Goal: Information Seeking & Learning: Learn about a topic

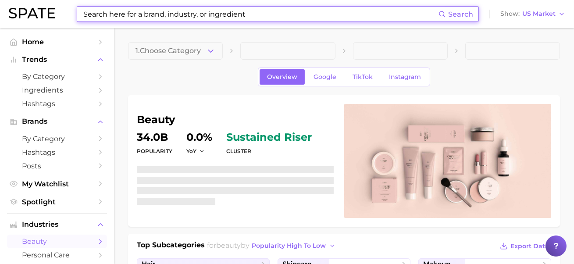
click at [187, 17] on input at bounding box center [260, 14] width 356 height 15
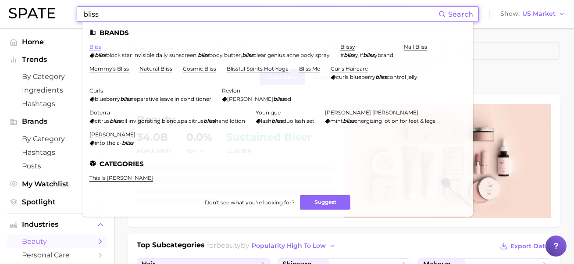
type input "bliss"
click at [96, 47] on link "bliss" at bounding box center [95, 46] width 12 height 7
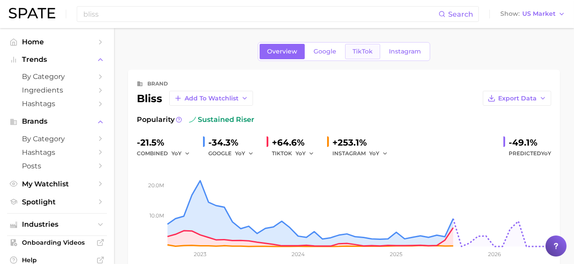
click at [362, 50] on span "TikTok" at bounding box center [362, 51] width 20 height 7
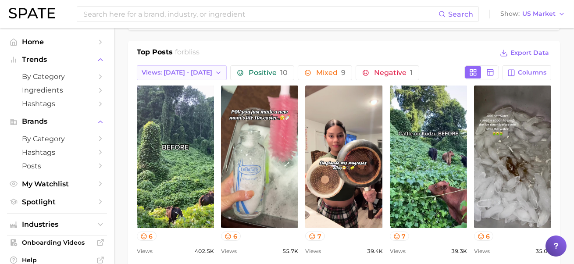
click at [180, 71] on span "Views: [DATE] - [DATE]" at bounding box center [177, 72] width 71 height 7
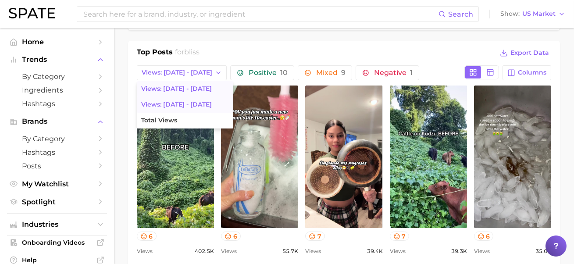
click at [184, 102] on span "Views: Sep 14 - 21" at bounding box center [176, 104] width 71 height 7
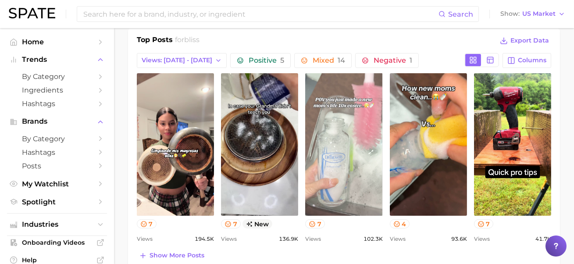
scroll to position [370, 0]
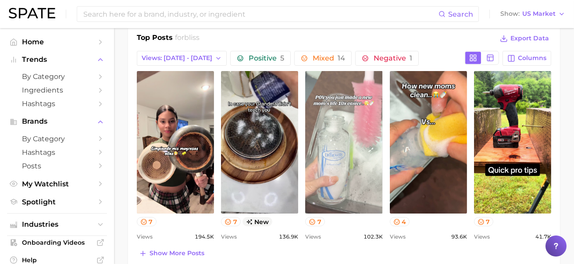
click at [357, 172] on link "view post on TikTok" at bounding box center [343, 142] width 77 height 142
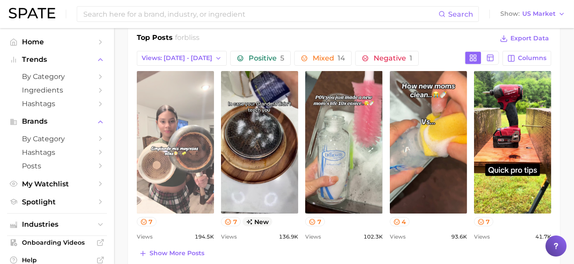
click at [188, 121] on link "view post on TikTok" at bounding box center [175, 142] width 77 height 142
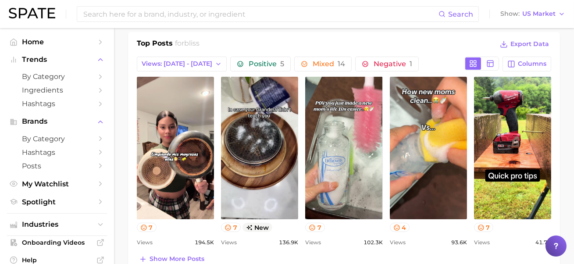
scroll to position [350, 0]
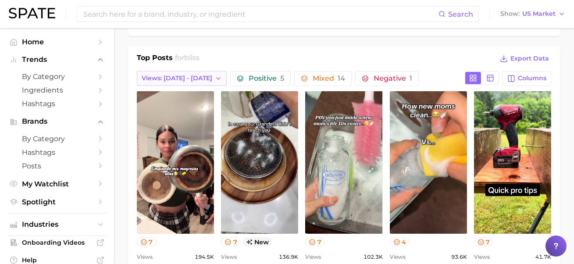
click at [192, 78] on span "Views: Sep 14 - 21" at bounding box center [177, 78] width 71 height 7
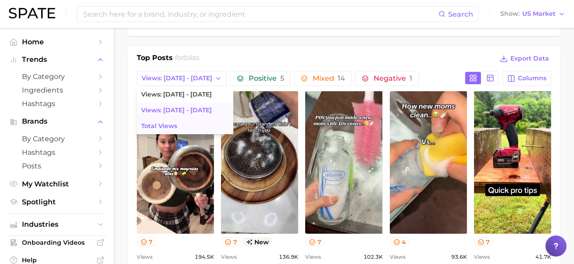
click at [186, 122] on button "Total Views" at bounding box center [185, 126] width 96 height 16
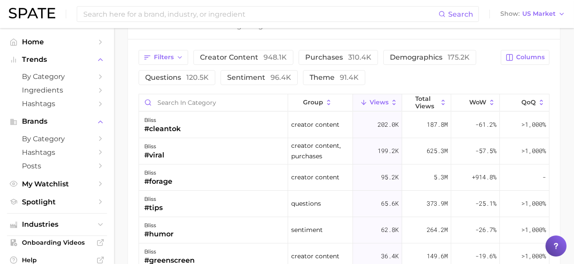
scroll to position [0, 0]
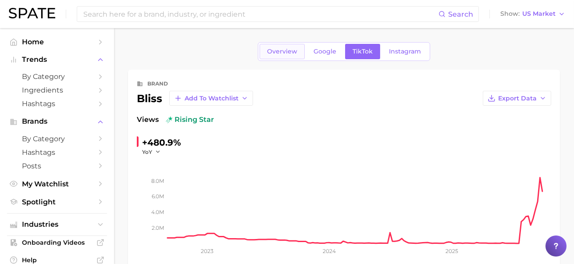
click at [282, 53] on span "Overview" at bounding box center [282, 51] width 30 height 7
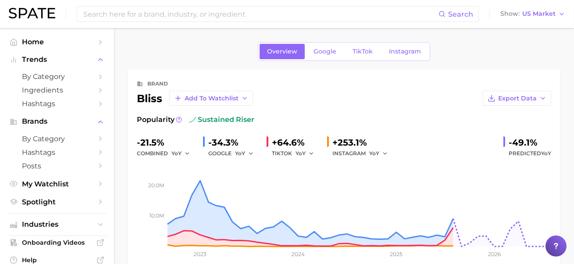
click at [369, 138] on div "+253.1%" at bounding box center [362, 142] width 61 height 14
click at [395, 58] on link "Instagram" at bounding box center [404, 51] width 47 height 15
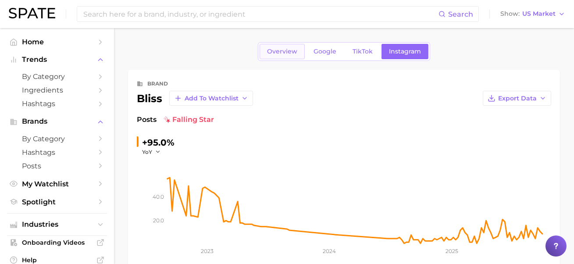
click at [282, 51] on span "Overview" at bounding box center [282, 51] width 30 height 7
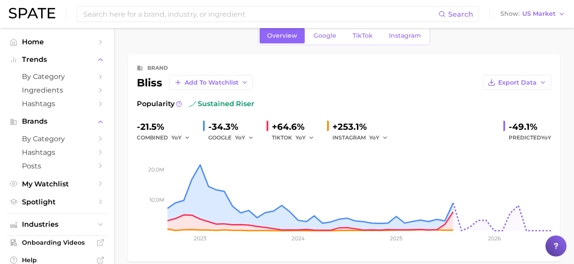
scroll to position [13, 0]
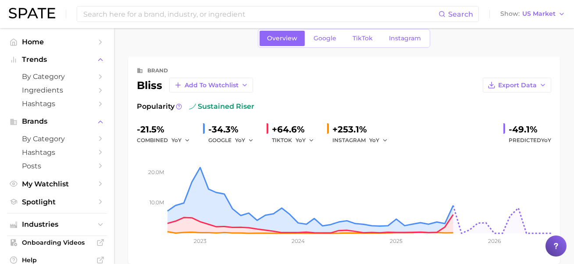
click at [327, 39] on span "Google" at bounding box center [324, 38] width 23 height 7
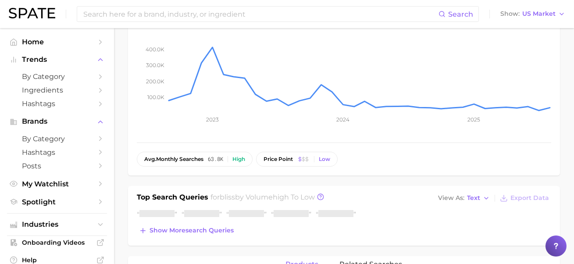
scroll to position [181, 0]
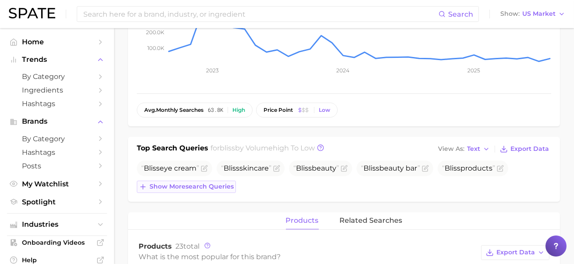
click at [219, 184] on span "Show more search queries" at bounding box center [191, 186] width 84 height 7
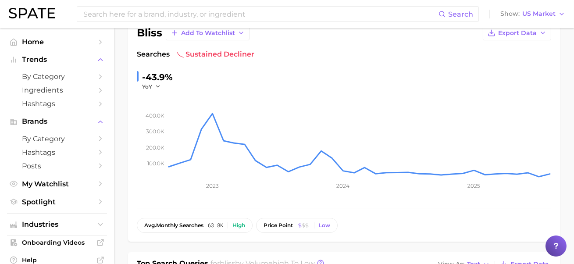
scroll to position [0, 0]
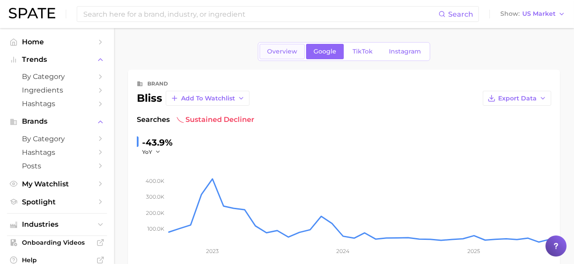
click at [271, 47] on link "Overview" at bounding box center [281, 51] width 45 height 15
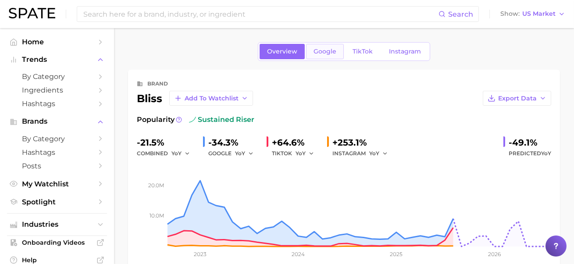
click at [324, 53] on span "Google" at bounding box center [324, 51] width 23 height 7
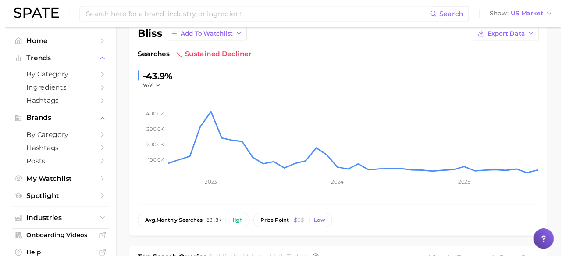
scroll to position [189, 0]
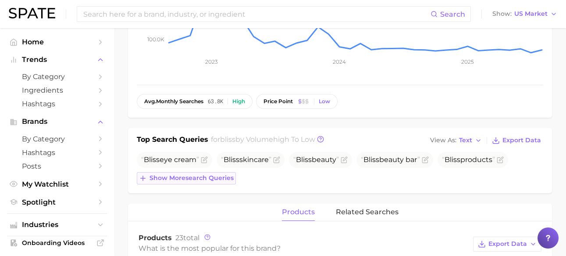
click at [220, 181] on button "Show more search queries" at bounding box center [186, 178] width 99 height 12
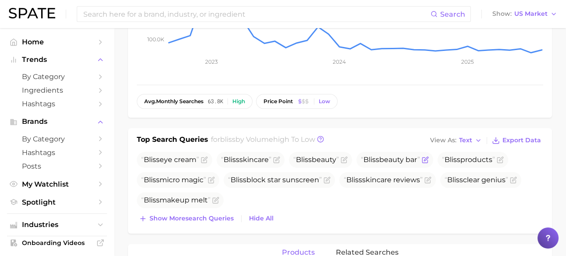
drag, startPoint x: 425, startPoint y: 158, endPoint x: 366, endPoint y: 158, distance: 58.3
click at [366, 158] on span "Bliss beauty bar" at bounding box center [390, 159] width 59 height 8
copy span "Bliss beauty bar"
click at [427, 162] on icon "Flag as miscategorized or irrelevant" at bounding box center [424, 159] width 5 height 5
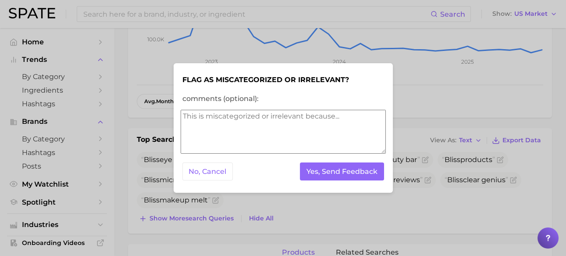
click at [319, 128] on textarea "comments (optional):" at bounding box center [283, 132] width 205 height 44
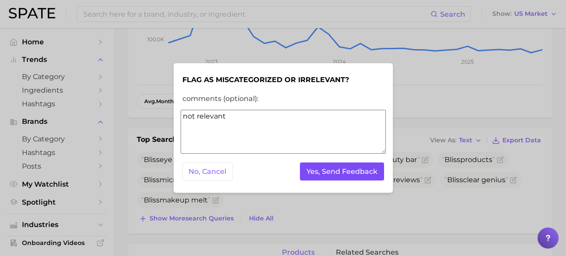
type textarea "not relevant"
click at [352, 172] on button "Yes, Send Feedback" at bounding box center [342, 171] width 84 height 18
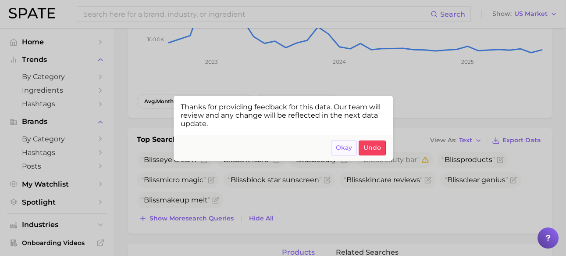
click at [347, 152] on button "Okay" at bounding box center [344, 147] width 26 height 15
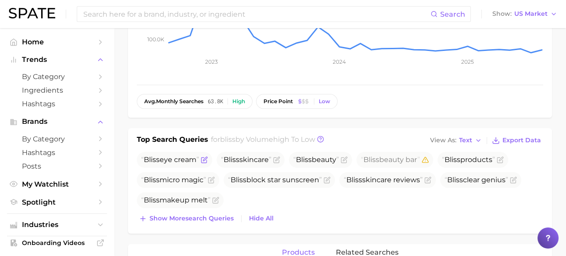
drag, startPoint x: 197, startPoint y: 159, endPoint x: 140, endPoint y: 160, distance: 56.6
click at [140, 159] on span "Bliss eye cream" at bounding box center [174, 160] width 75 height 16
copy span "Bliss eye cream"
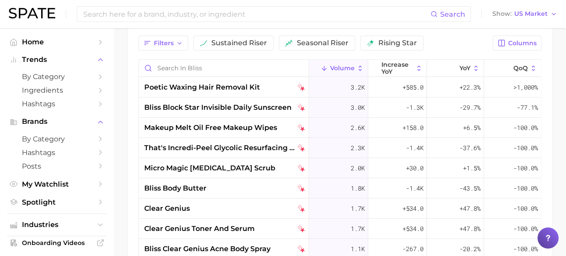
scroll to position [352, 0]
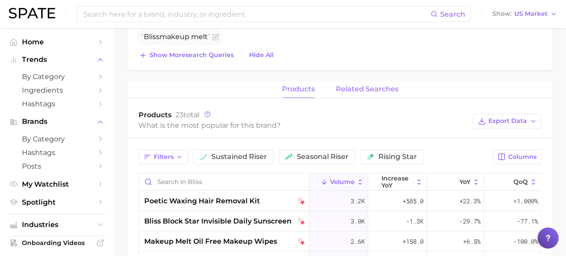
click at [357, 92] on button "related searches" at bounding box center [367, 89] width 63 height 17
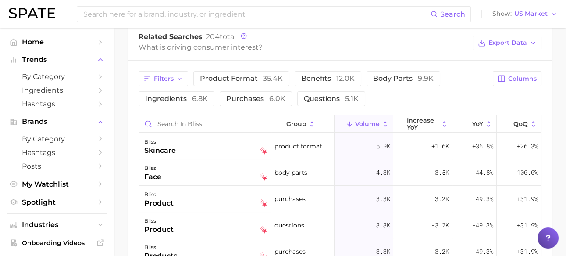
scroll to position [440, 0]
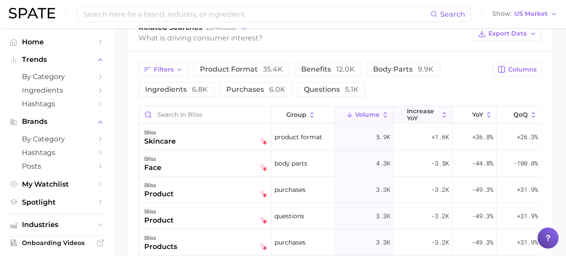
click at [419, 114] on span "increase YoY" at bounding box center [423, 114] width 32 height 14
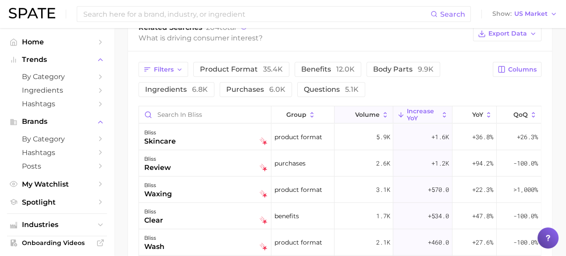
click at [371, 112] on span "Volume" at bounding box center [367, 114] width 25 height 7
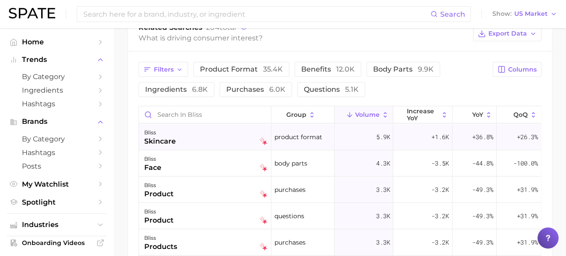
click at [214, 131] on div "bliss skincare" at bounding box center [205, 136] width 123 height 19
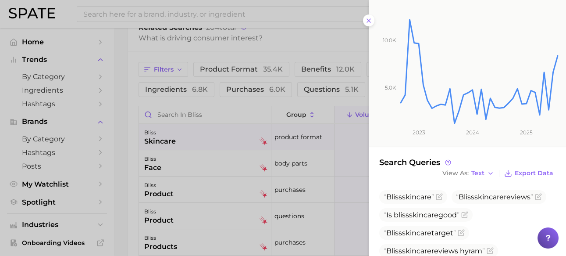
scroll to position [118, 0]
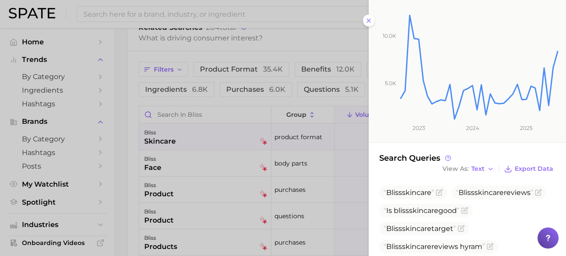
click at [161, 173] on div at bounding box center [283, 128] width 566 height 256
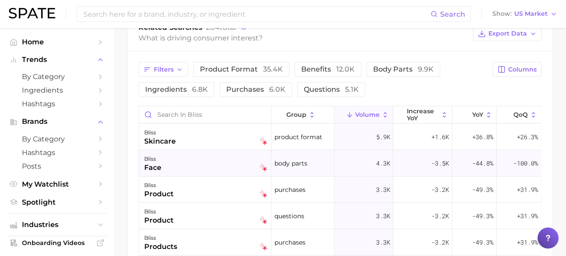
click at [164, 164] on div "bliss face" at bounding box center [205, 162] width 123 height 19
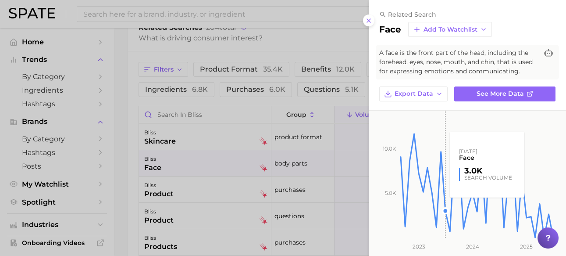
scroll to position [113, 0]
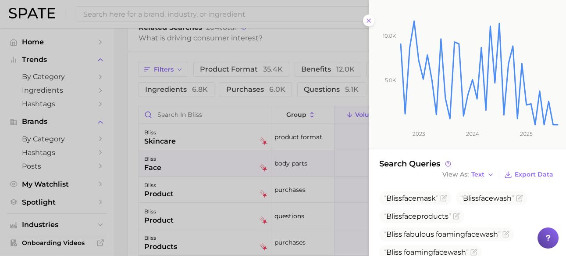
click at [245, 217] on div at bounding box center [283, 128] width 566 height 256
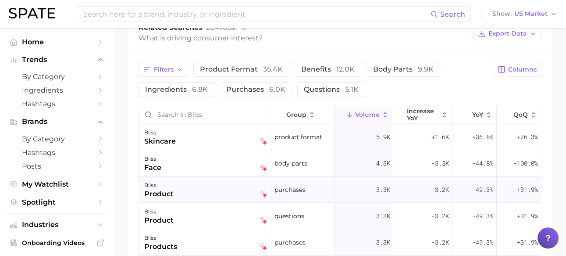
click at [224, 192] on div "bliss product" at bounding box center [205, 189] width 123 height 19
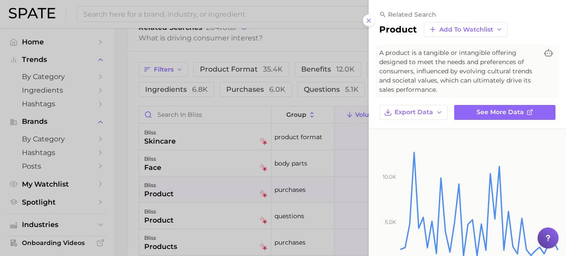
click at [320, 210] on div at bounding box center [283, 128] width 566 height 256
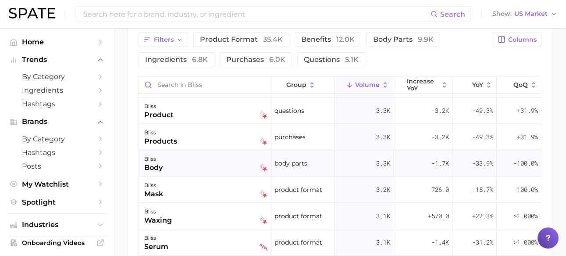
scroll to position [85, 0]
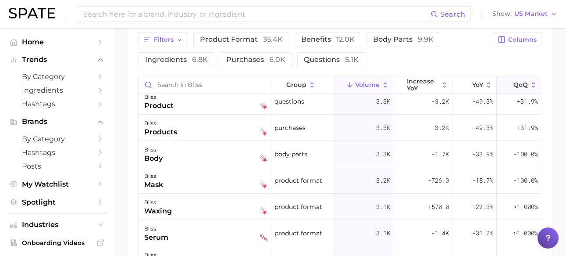
click at [532, 88] on button "QoQ" at bounding box center [519, 84] width 44 height 17
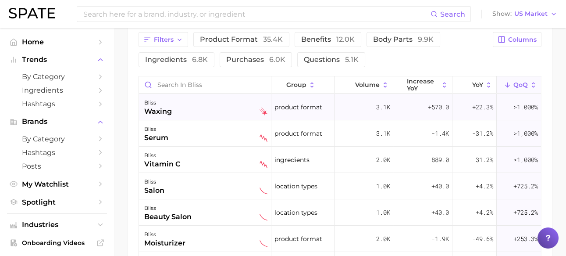
click at [218, 113] on div "bliss waxing" at bounding box center [205, 106] width 123 height 19
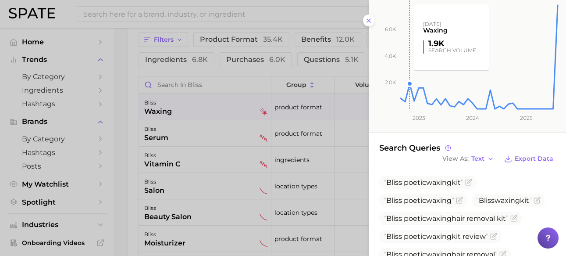
scroll to position [159, 0]
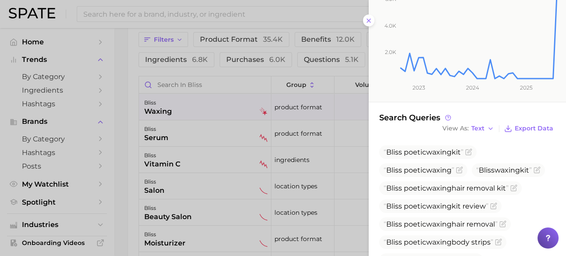
click at [296, 169] on div at bounding box center [283, 128] width 566 height 256
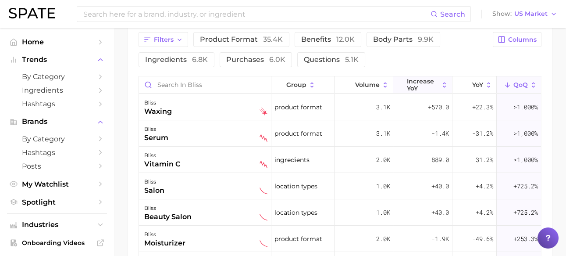
click at [423, 85] on span "increase YoY" at bounding box center [423, 85] width 32 height 14
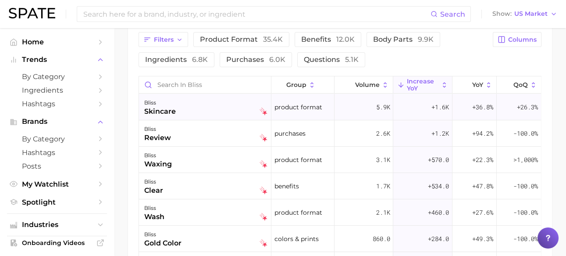
click at [211, 104] on div "bliss skincare" at bounding box center [205, 106] width 123 height 19
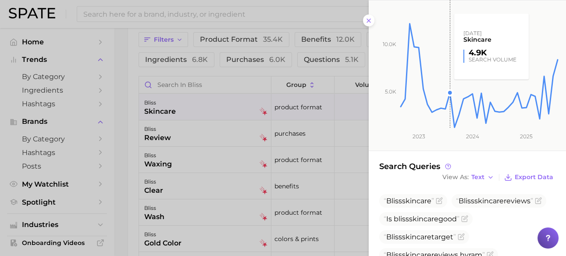
scroll to position [122, 0]
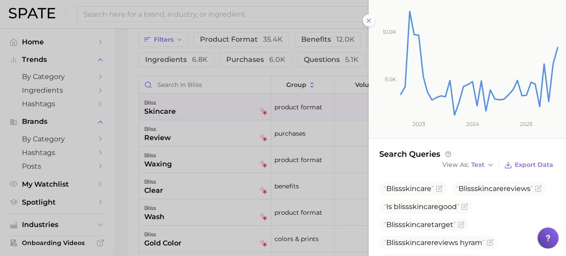
click at [309, 157] on div at bounding box center [283, 128] width 566 height 256
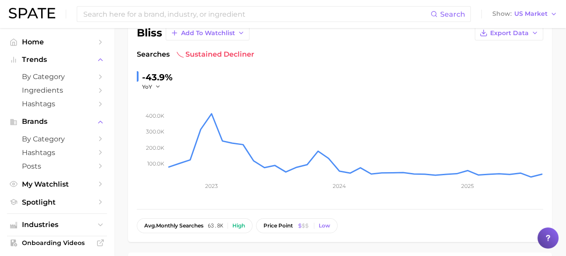
scroll to position [0, 0]
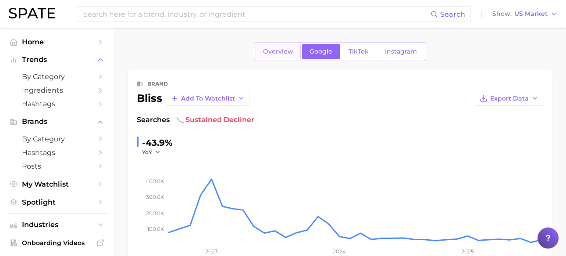
click at [290, 45] on link "Overview" at bounding box center [278, 51] width 45 height 15
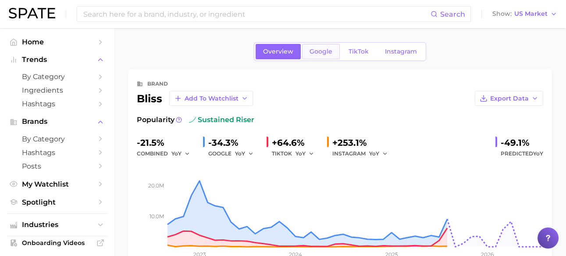
click at [325, 57] on link "Google" at bounding box center [321, 51] width 38 height 15
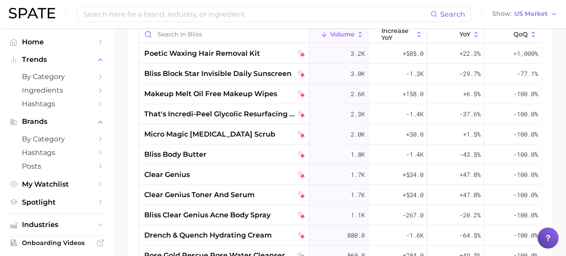
scroll to position [404, 0]
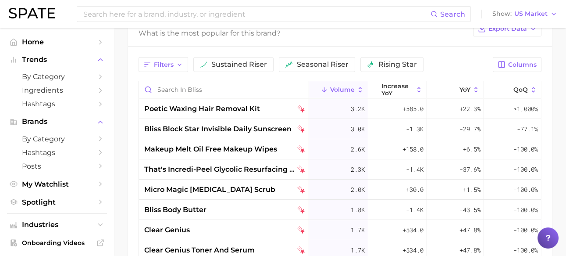
click at [394, 98] on div "Volume increase YoY YoY QoQ" at bounding box center [340, 90] width 402 height 18
click at [394, 89] on span "increase YoY" at bounding box center [397, 89] width 32 height 14
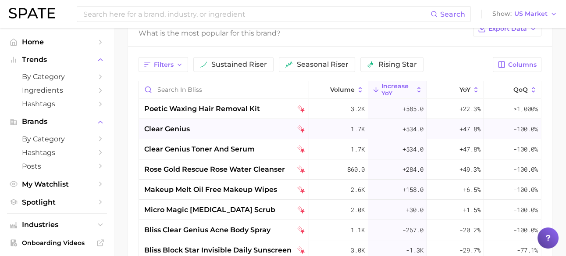
scroll to position [259, 0]
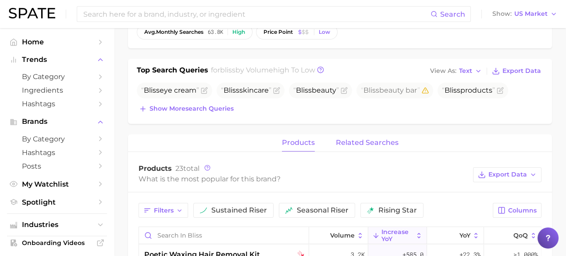
click at [360, 139] on span "related searches" at bounding box center [367, 142] width 63 height 8
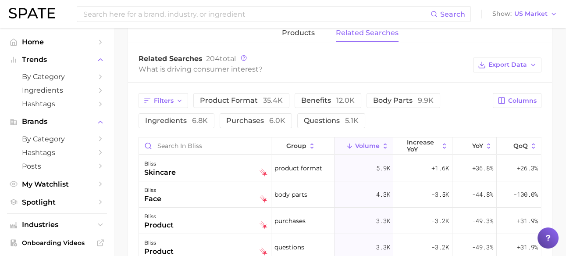
scroll to position [390, 0]
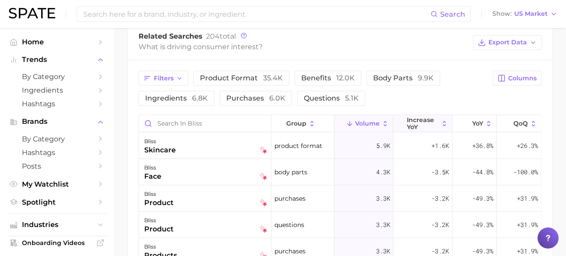
click at [422, 123] on span "increase YoY" at bounding box center [423, 123] width 32 height 14
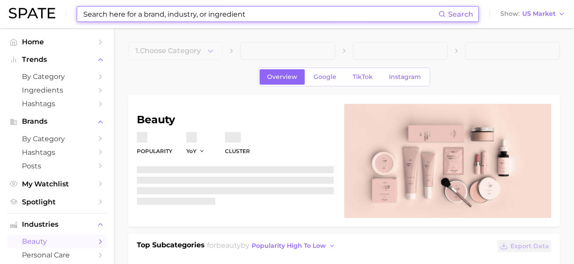
click at [236, 21] on input at bounding box center [260, 14] width 356 height 15
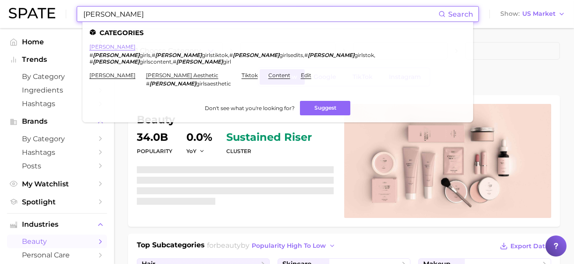
type input "[PERSON_NAME]"
click at [113, 48] on link "[PERSON_NAME]" at bounding box center [112, 46] width 46 height 7
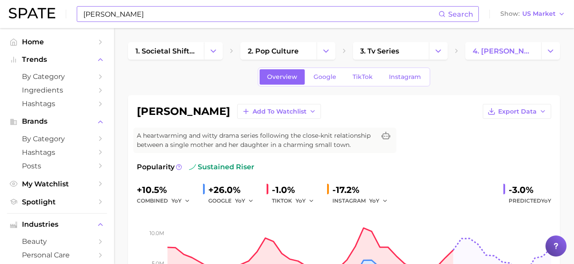
click at [131, 13] on input "[PERSON_NAME]" at bounding box center [260, 14] width 356 height 15
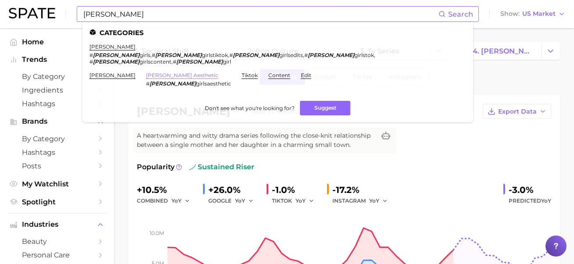
click at [146, 72] on link "[PERSON_NAME] aesthetic" at bounding box center [182, 75] width 72 height 7
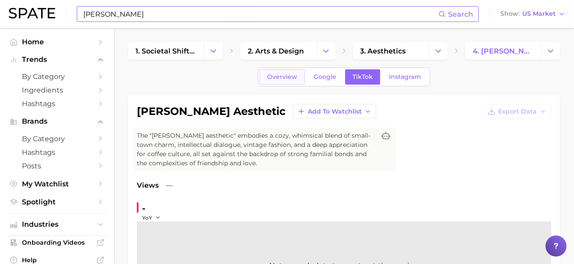
click at [280, 74] on span "Overview" at bounding box center [282, 76] width 30 height 7
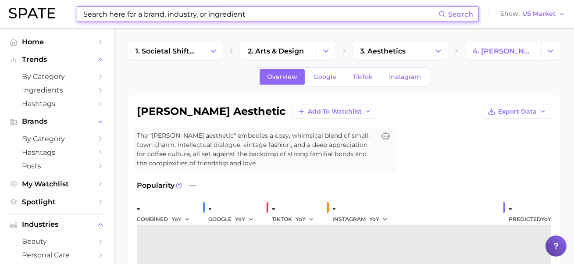
click at [227, 21] on input at bounding box center [260, 14] width 356 height 15
click at [223, 12] on input at bounding box center [260, 14] width 356 height 15
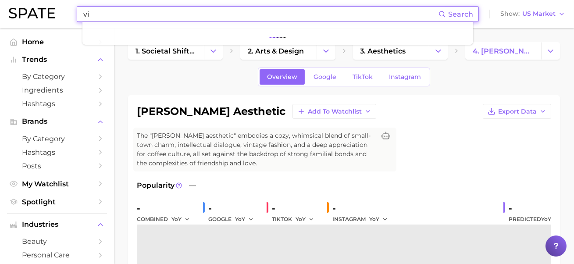
type input "v"
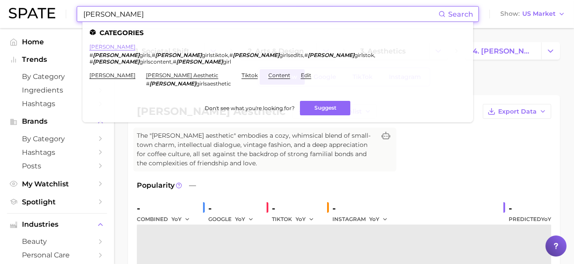
type input "[PERSON_NAME]"
click at [117, 46] on link "[PERSON_NAME]" at bounding box center [112, 46] width 46 height 7
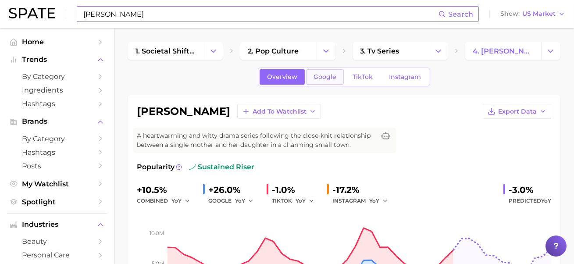
click at [328, 71] on link "Google" at bounding box center [325, 76] width 38 height 15
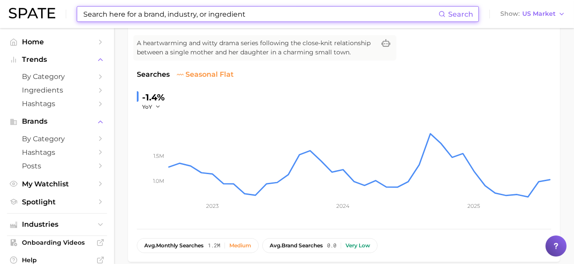
scroll to position [6, 0]
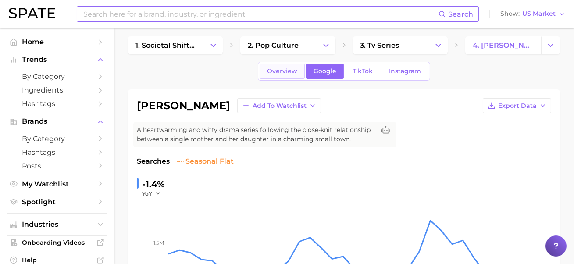
click at [297, 68] on span "Overview" at bounding box center [282, 70] width 30 height 7
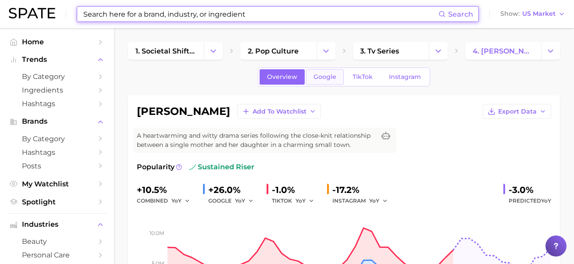
click at [313, 74] on link "Google" at bounding box center [325, 76] width 38 height 15
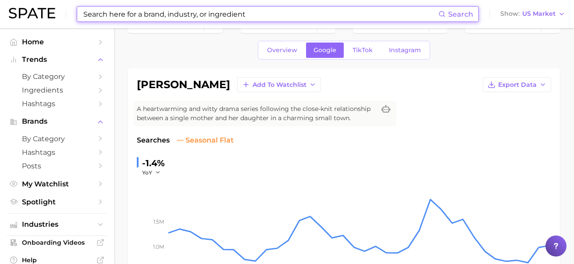
scroll to position [13, 0]
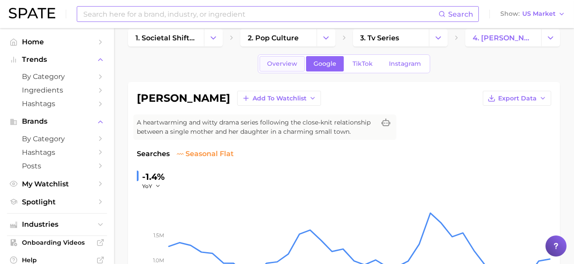
click at [293, 64] on span "Overview" at bounding box center [282, 63] width 30 height 7
